Goal: Information Seeking & Learning: Understand process/instructions

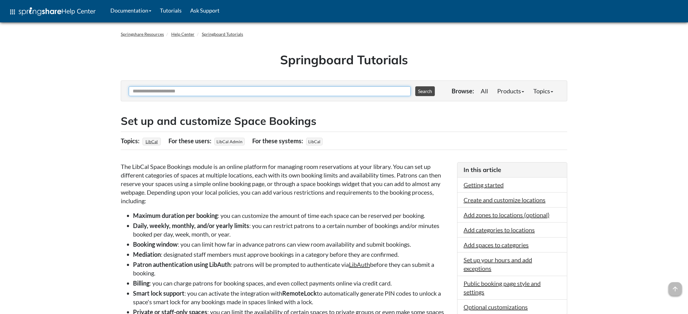
click at [173, 93] on input "Ask Another Question" at bounding box center [270, 91] width 282 height 10
type input "**********"
click at [415, 86] on button "Search" at bounding box center [425, 91] width 20 height 10
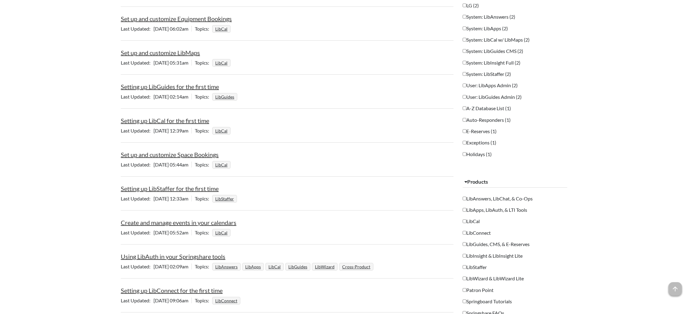
scroll to position [408, 0]
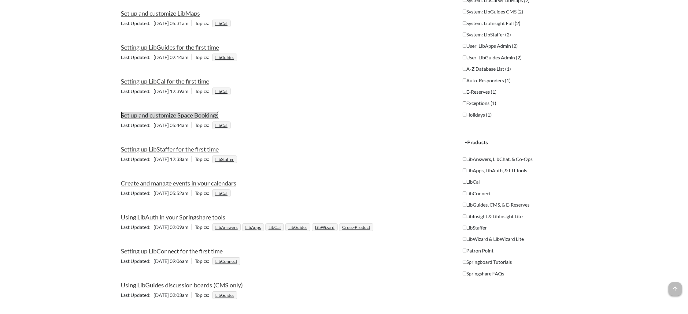
click at [172, 118] on link "Set up and customize Space Bookings" at bounding box center [170, 114] width 98 height 7
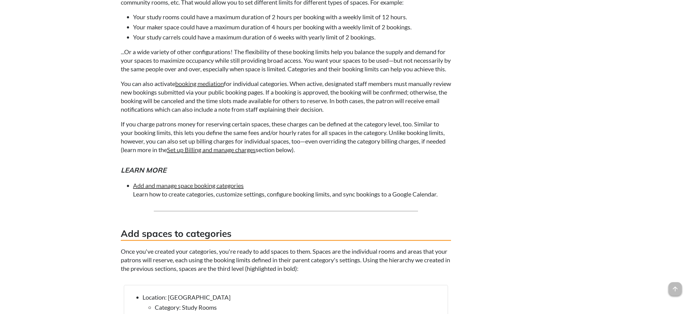
scroll to position [1903, 0]
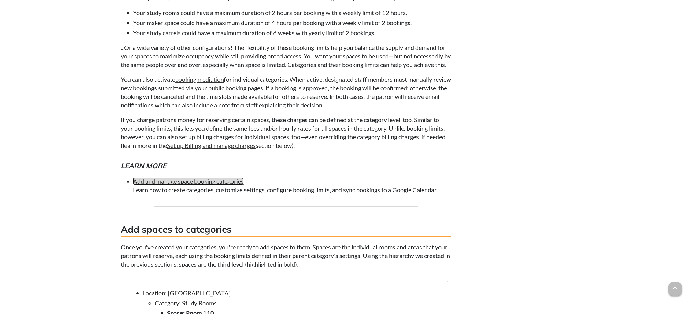
click at [188, 185] on link "Add and manage space booking categories" at bounding box center [188, 180] width 111 height 7
